Goal: Task Accomplishment & Management: Manage account settings

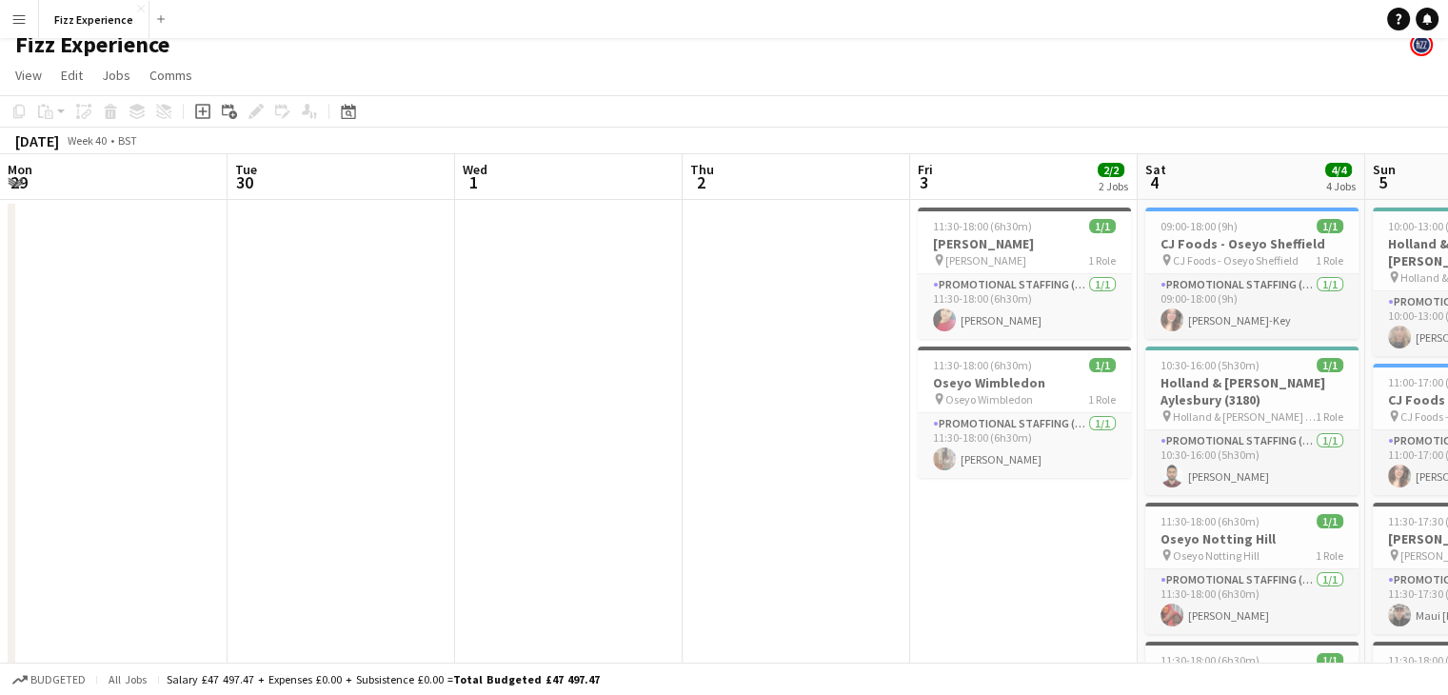
scroll to position [0, 555]
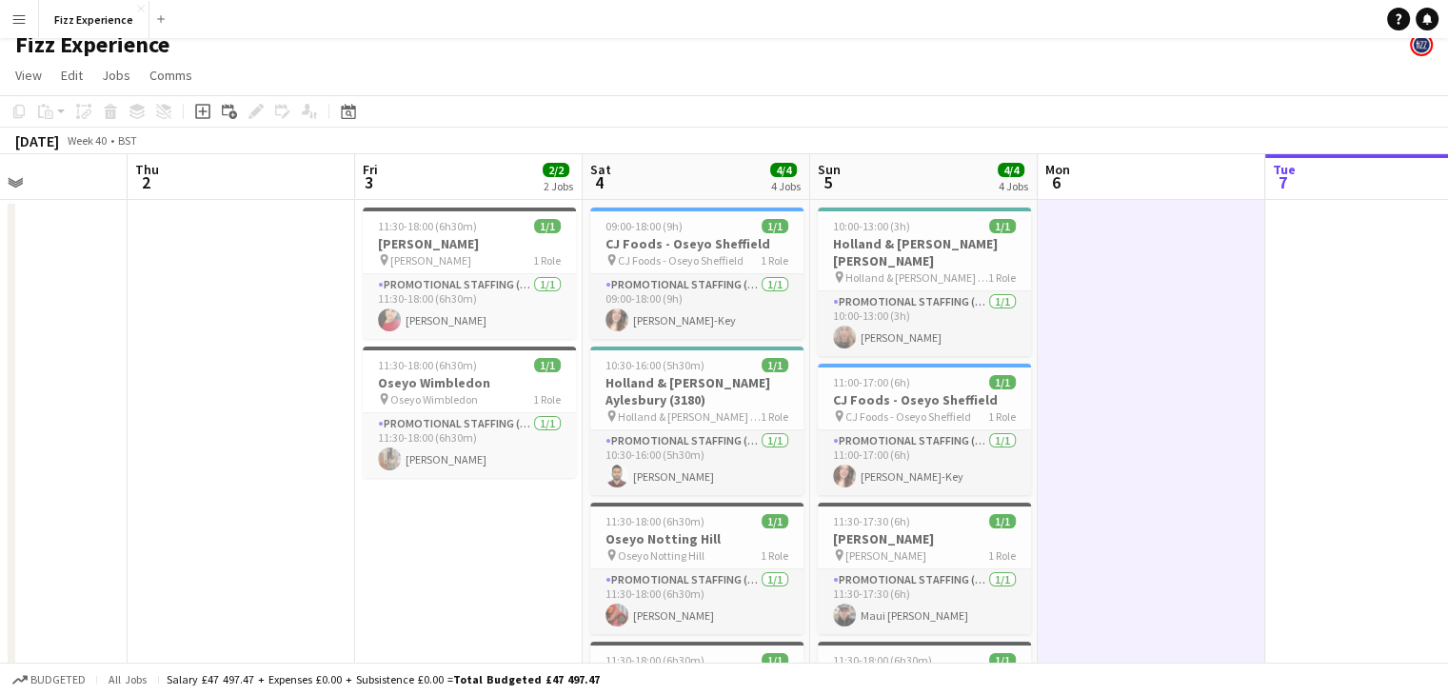
click at [28, 22] on button "Menu" at bounding box center [19, 19] width 38 height 38
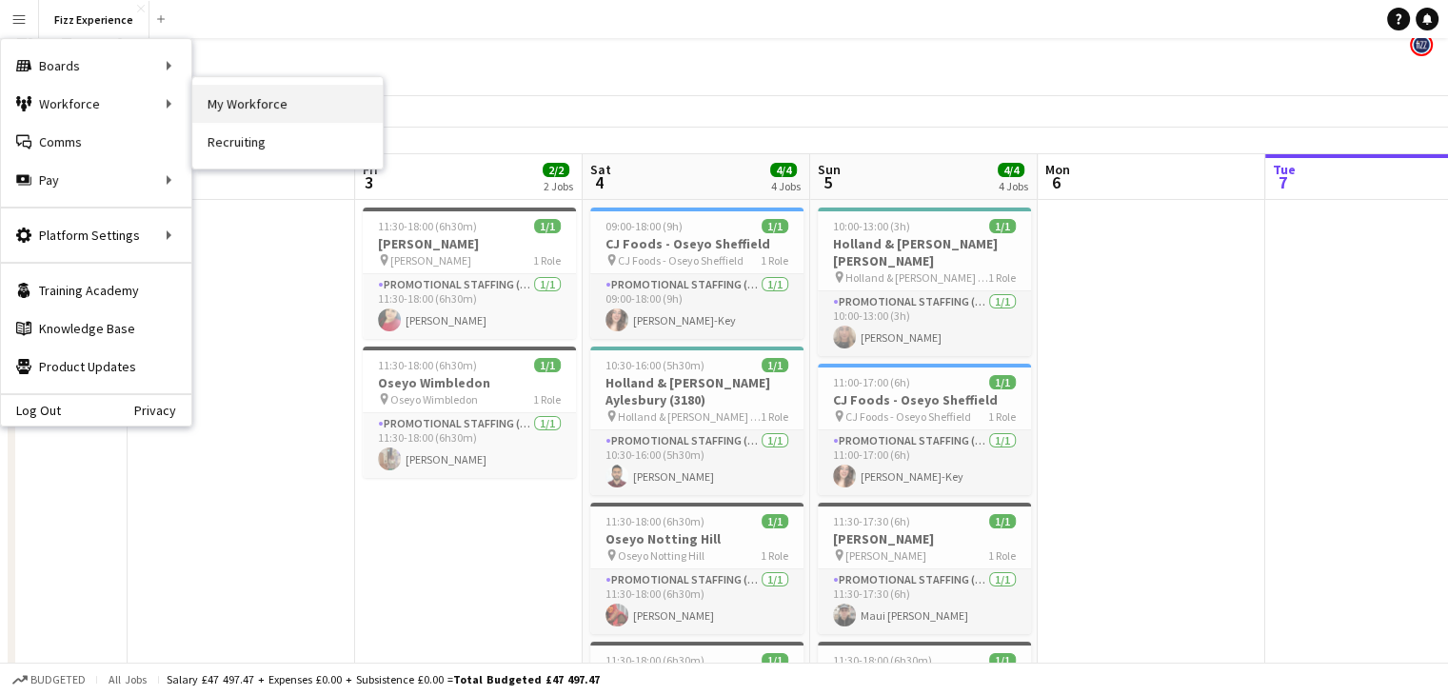
click at [225, 105] on link "My Workforce" at bounding box center [287, 104] width 190 height 38
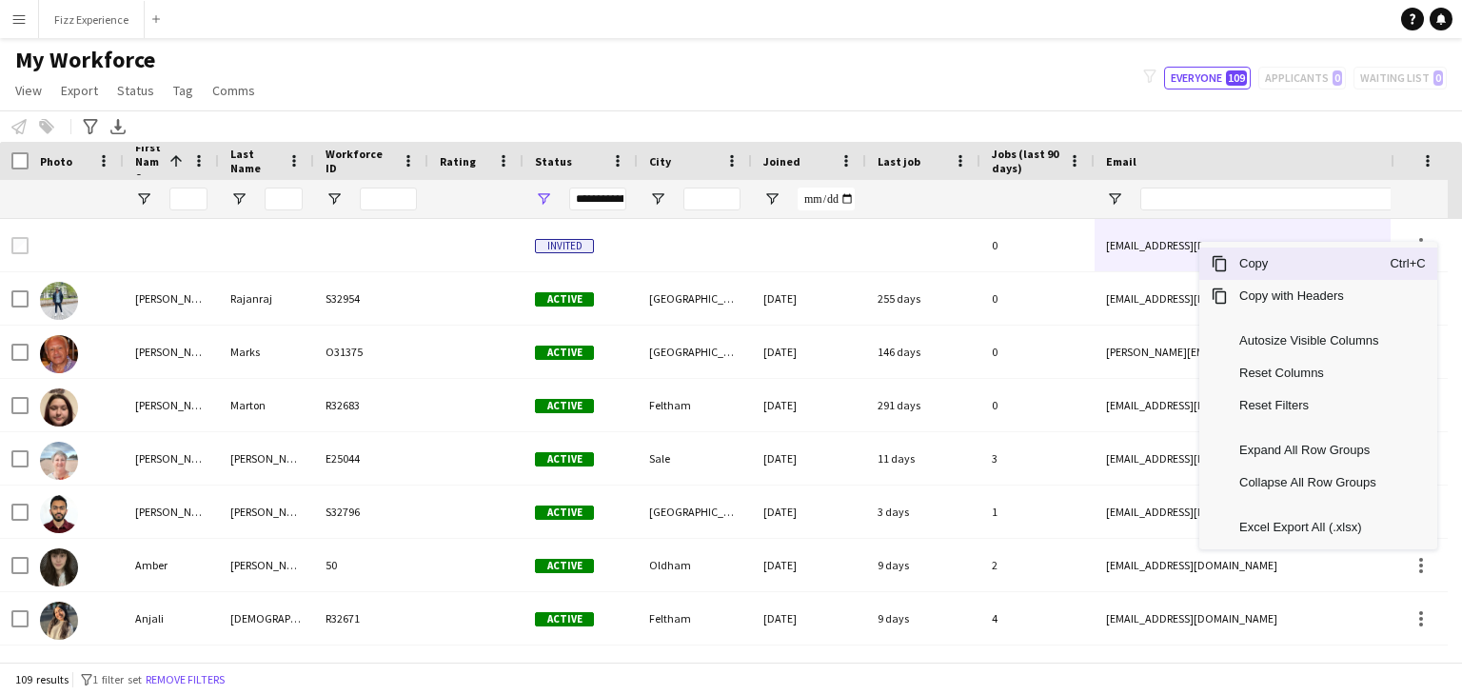
click at [1251, 258] on span "Copy" at bounding box center [1309, 264] width 162 height 32
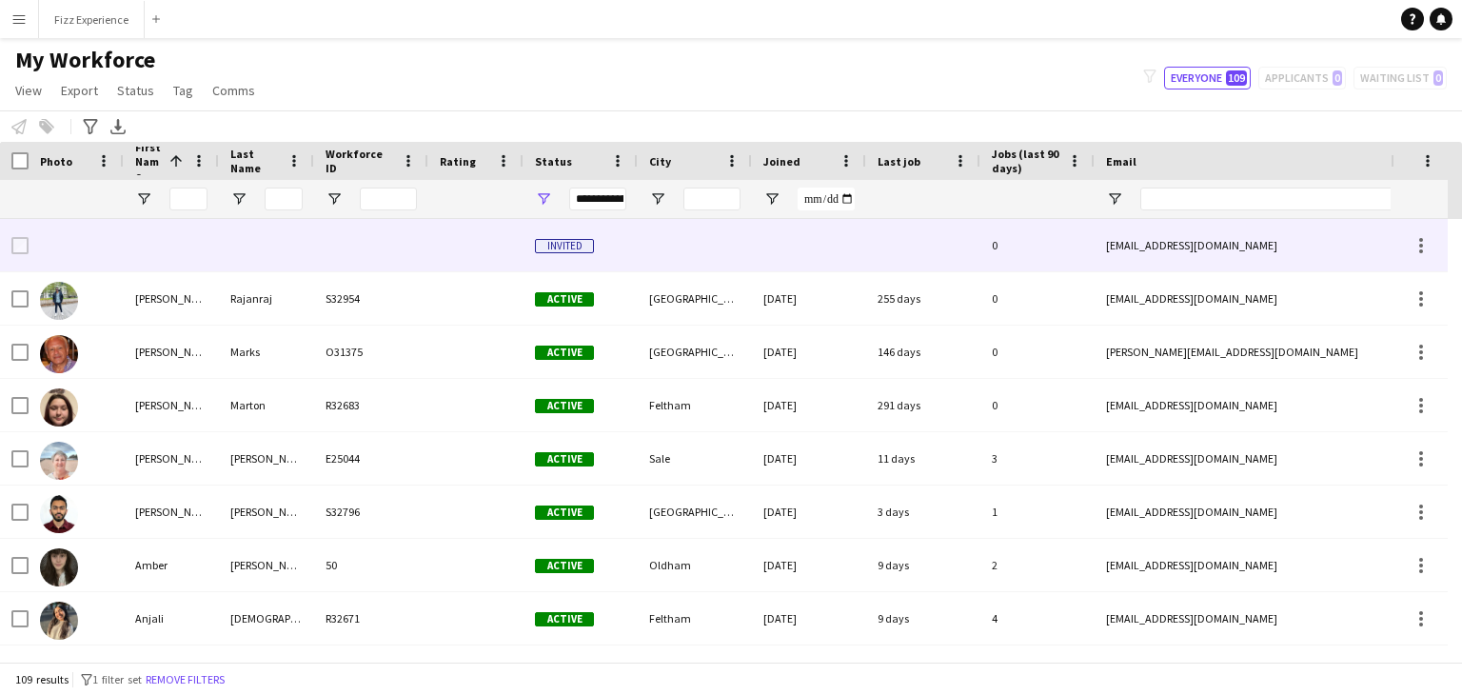
click at [545, 243] on span "Invited" at bounding box center [564, 246] width 59 height 14
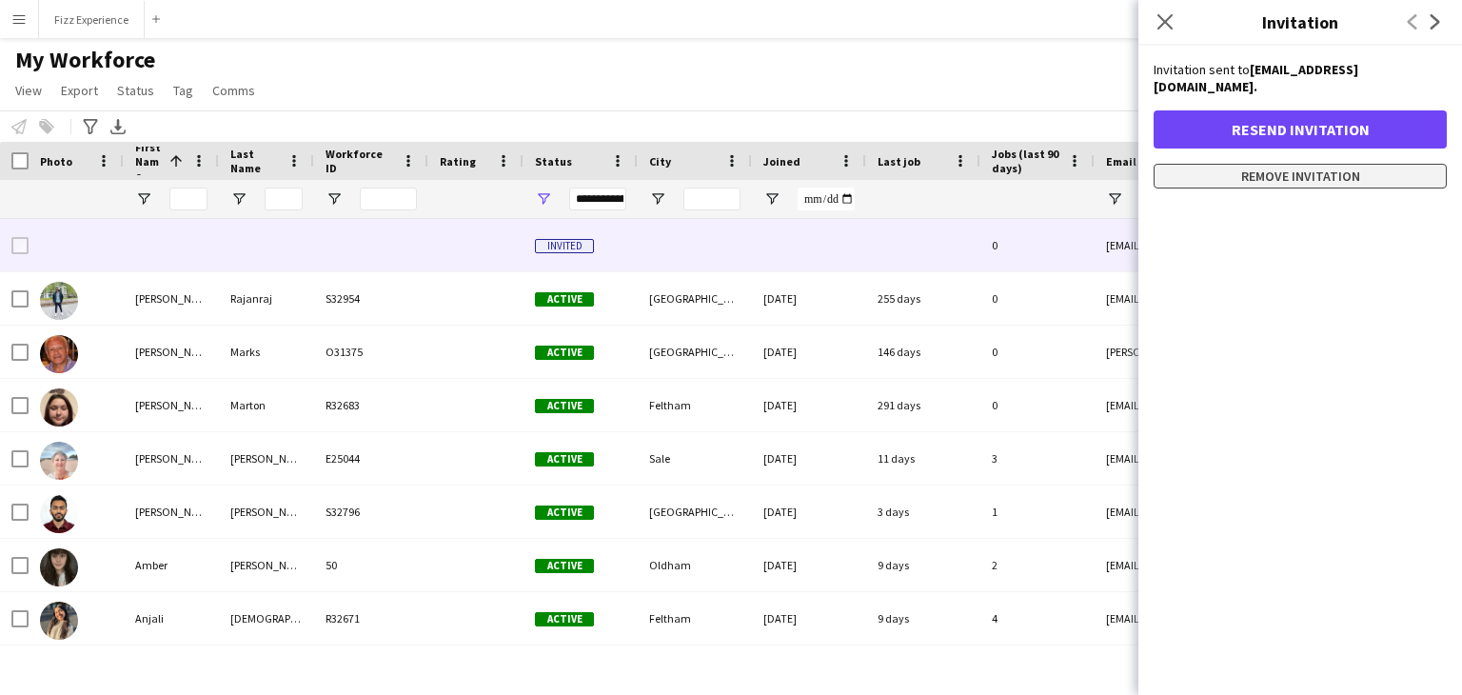
click at [1239, 165] on button "Remove invitation" at bounding box center [1300, 176] width 293 height 25
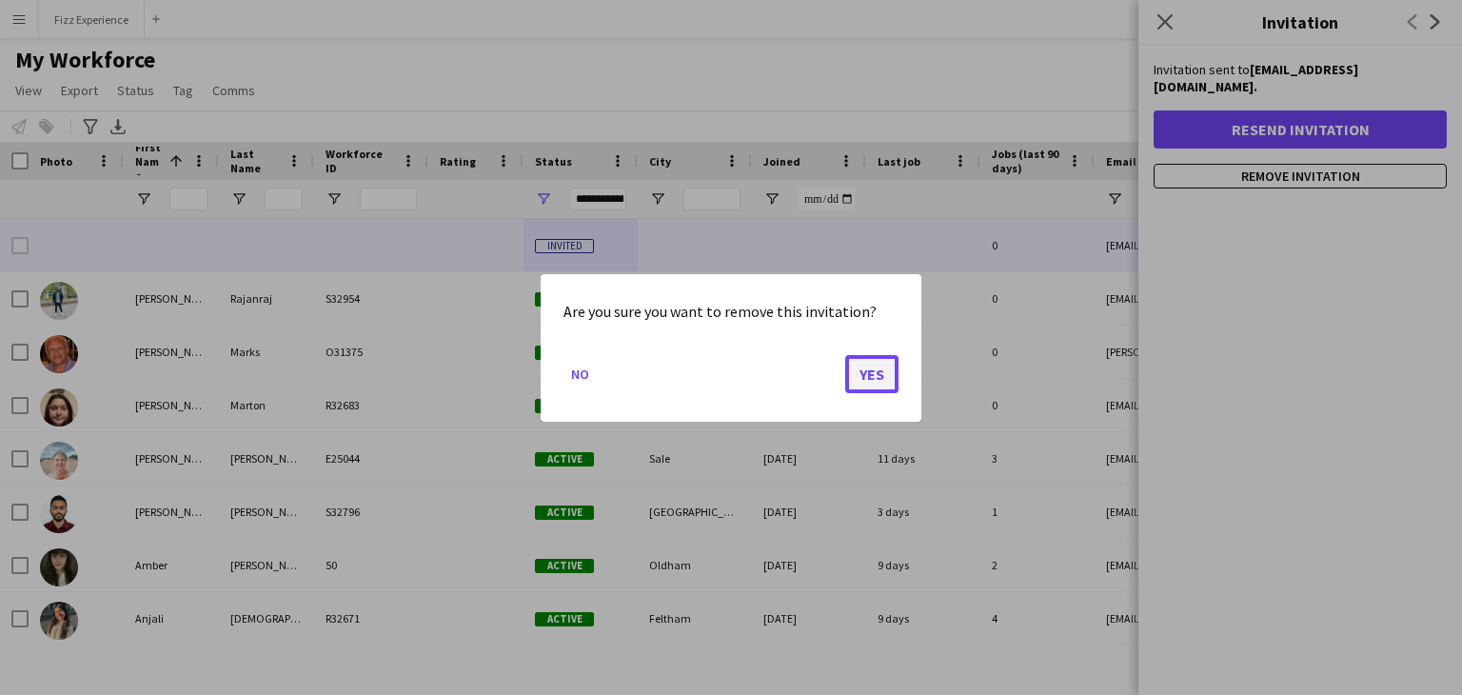
click at [880, 362] on button "Yes" at bounding box center [871, 373] width 53 height 38
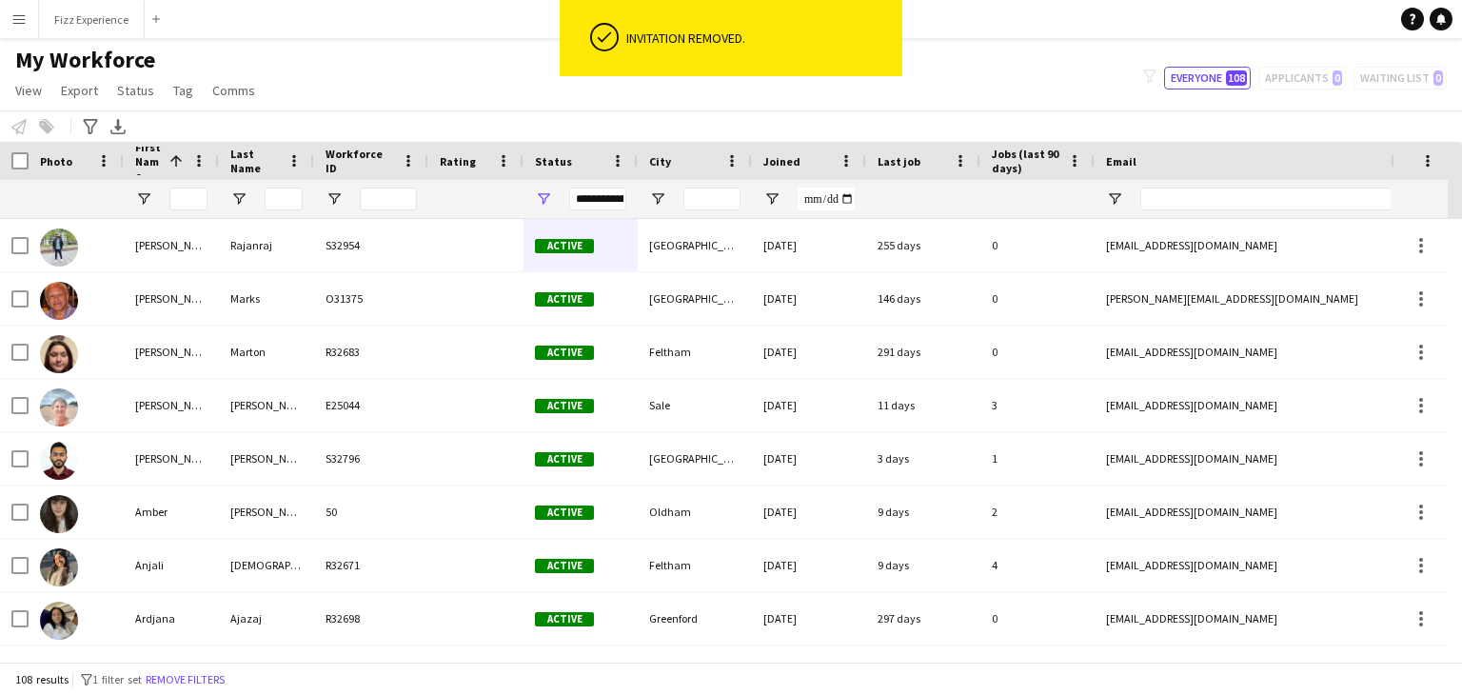
click at [27, 21] on button "Menu" at bounding box center [19, 19] width 38 height 38
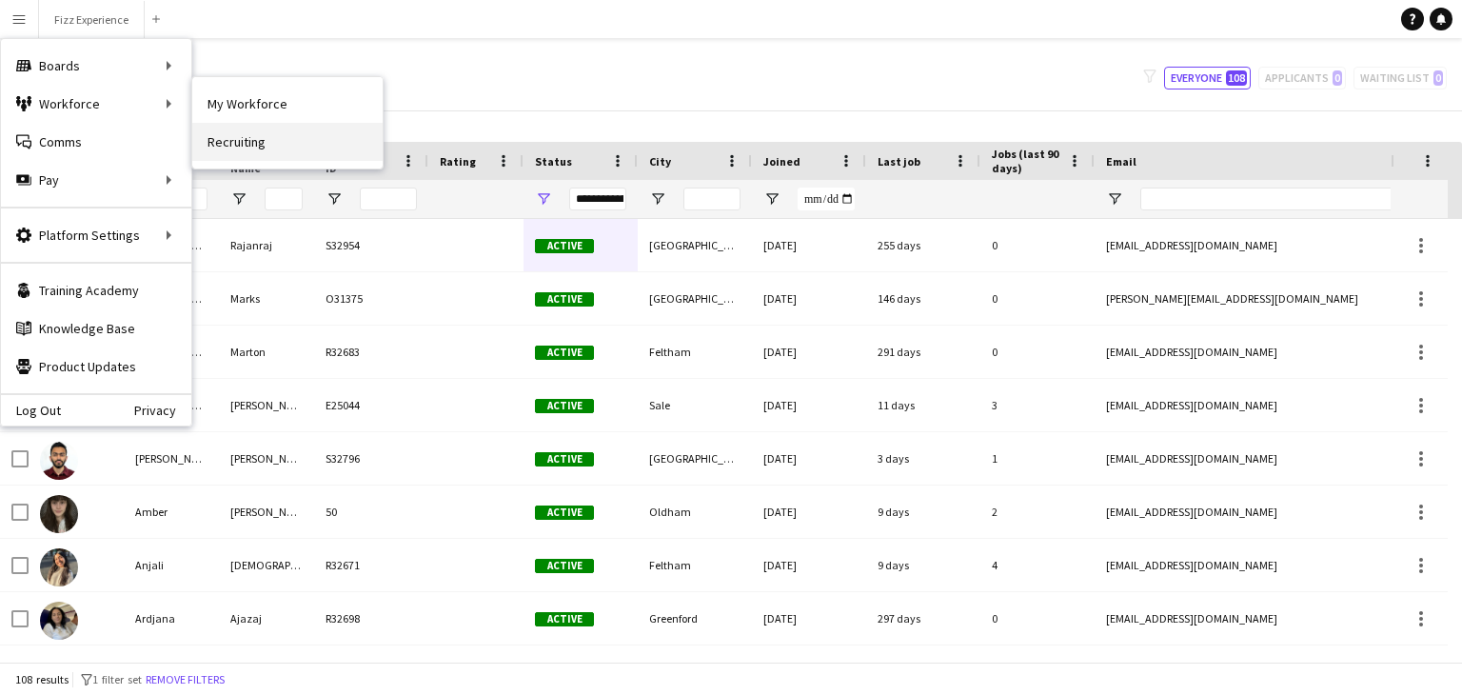
click at [247, 148] on link "Recruiting" at bounding box center [287, 142] width 190 height 38
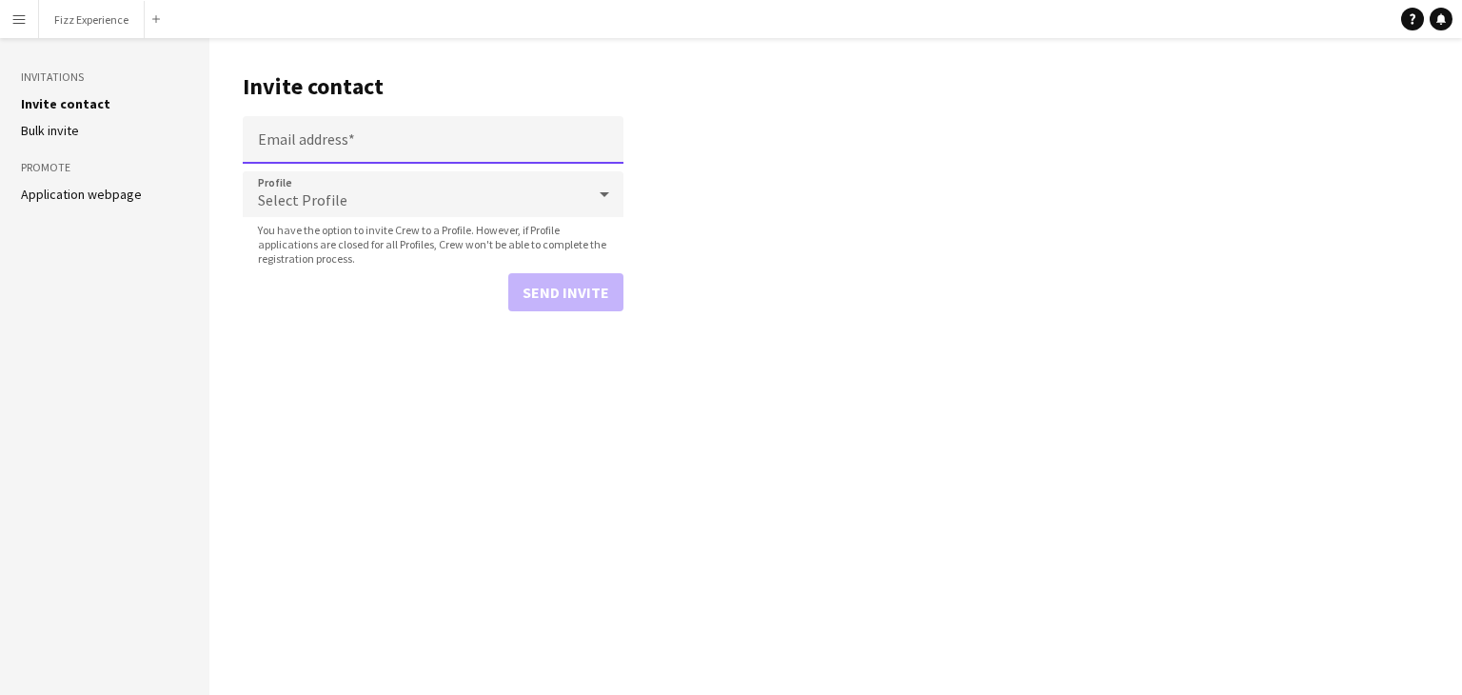
click at [358, 148] on input "Email address" at bounding box center [433, 140] width 381 height 48
paste input "**********"
type input "**********"
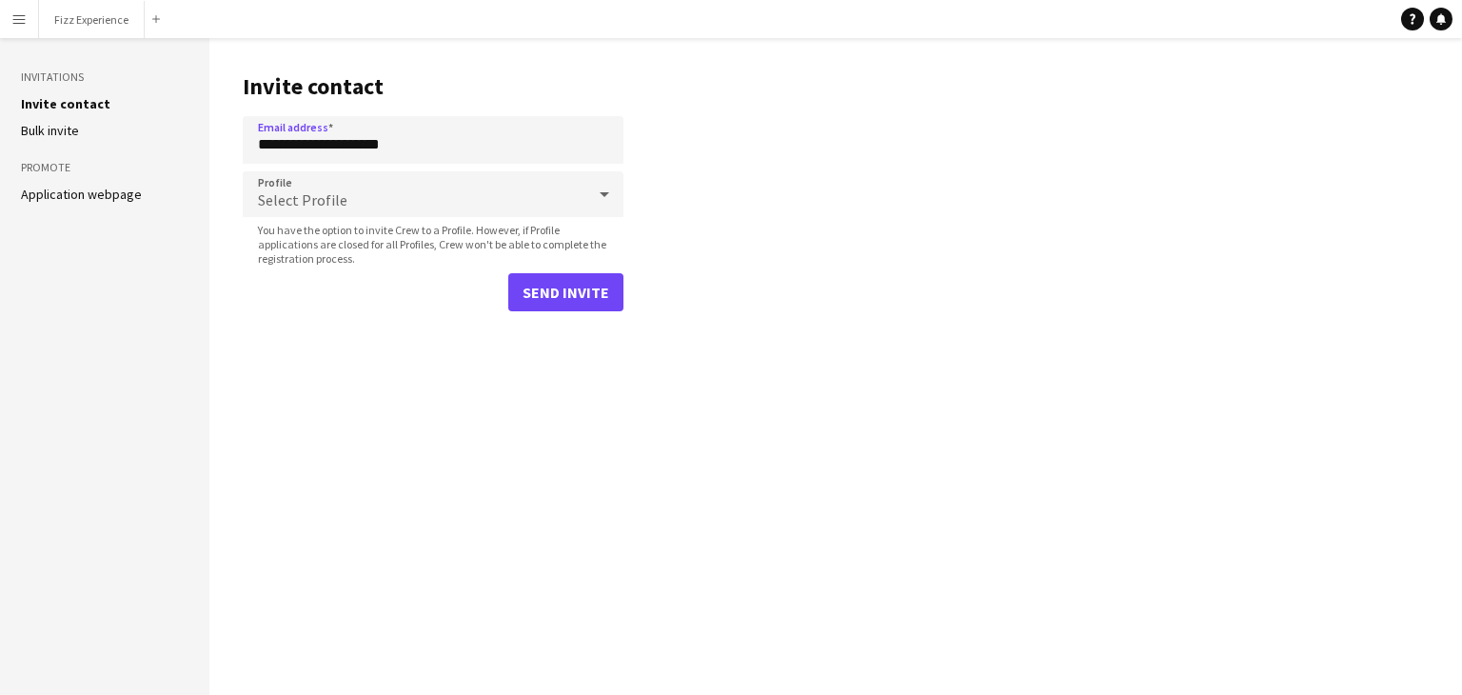
click at [514, 183] on div "Select Profile" at bounding box center [414, 194] width 343 height 46
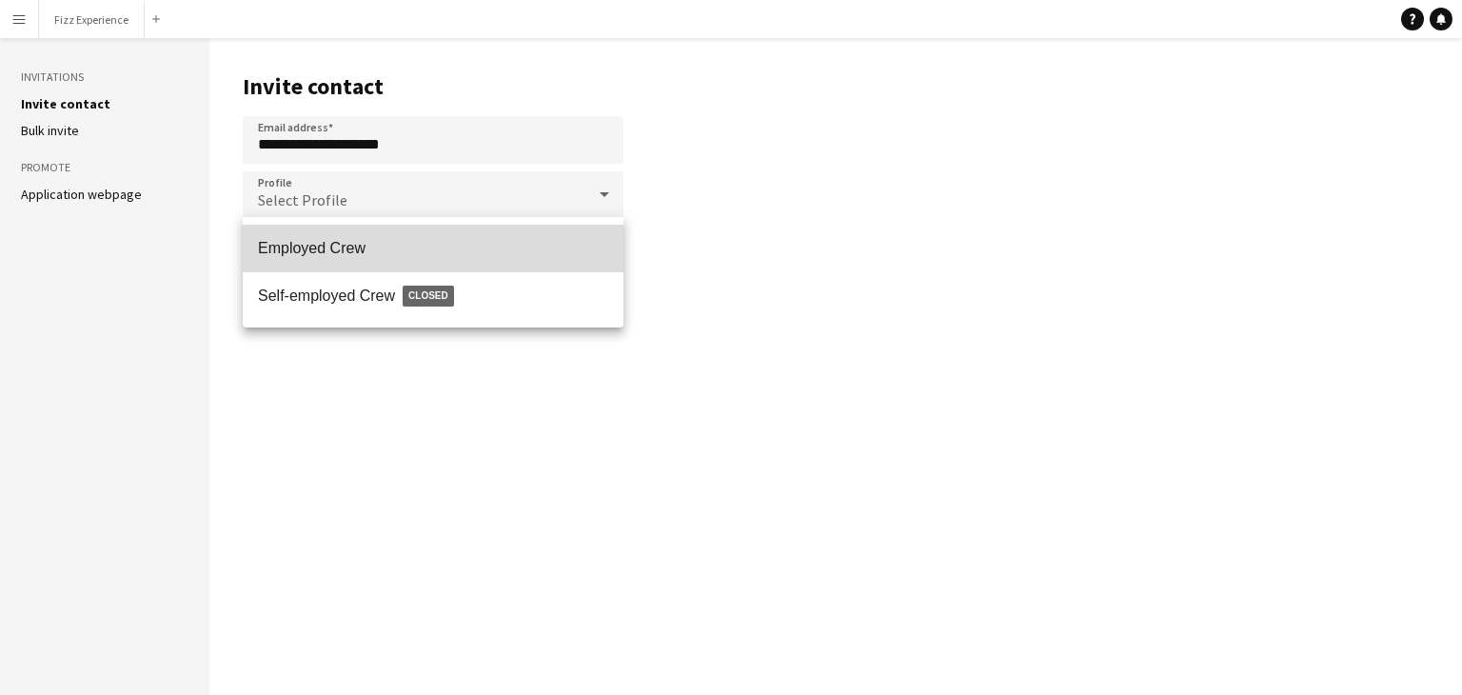
click at [405, 252] on span "Employed Crew" at bounding box center [433, 248] width 350 height 18
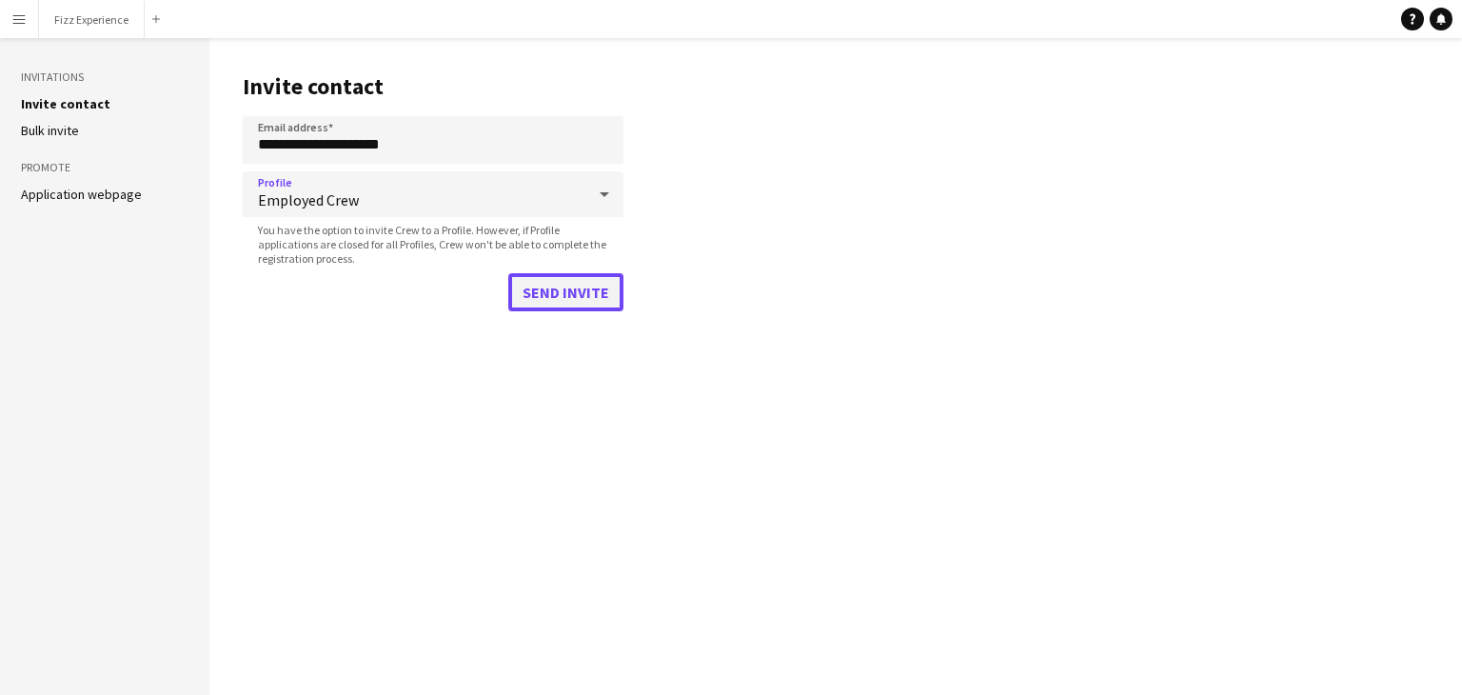
click at [548, 287] on button "Send invite" at bounding box center [565, 292] width 115 height 38
